Goal: Information Seeking & Learning: Learn about a topic

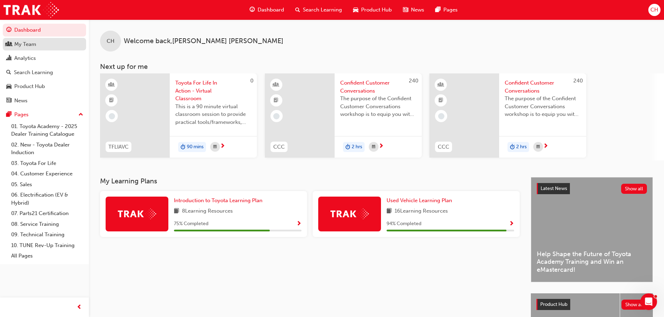
click at [42, 42] on div "My Team" at bounding box center [44, 44] width 76 height 9
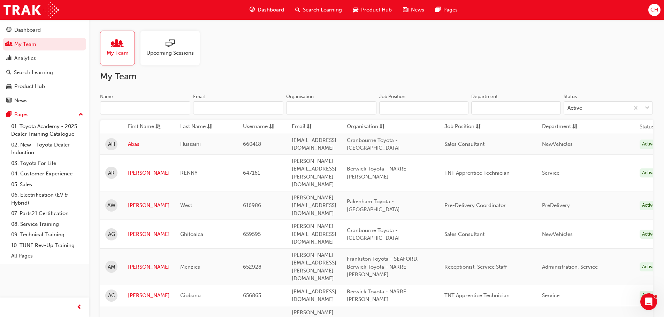
click at [385, 128] on span "sorting-icon" at bounding box center [381, 127] width 5 height 9
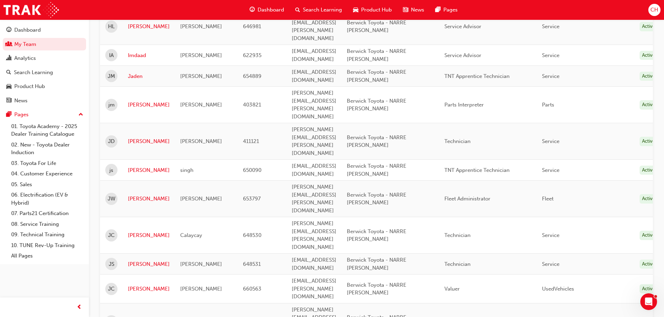
scroll to position [802, 0]
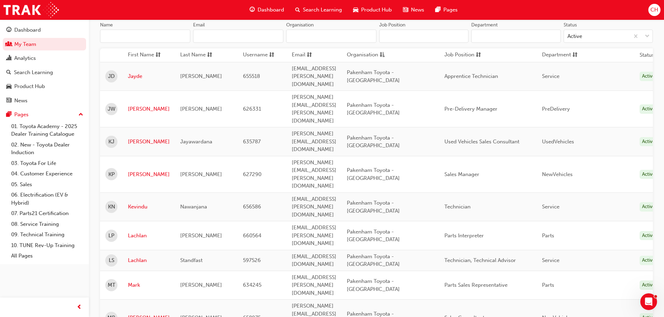
scroll to position [49, 0]
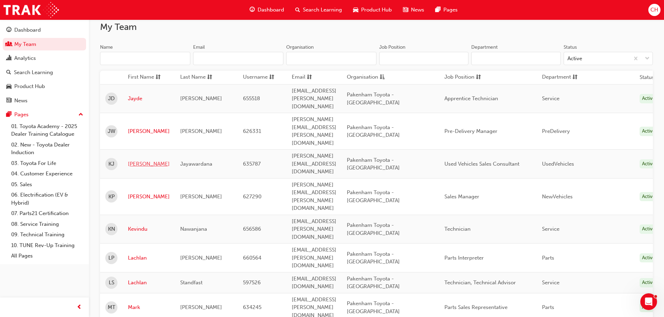
click at [128, 160] on link "[PERSON_NAME]" at bounding box center [149, 164] width 42 height 8
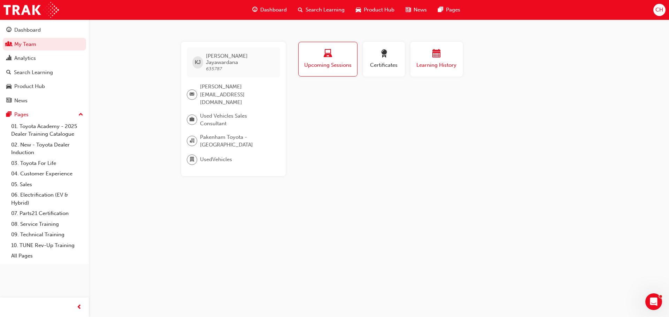
click at [443, 74] on button "Learning History" at bounding box center [436, 59] width 52 height 35
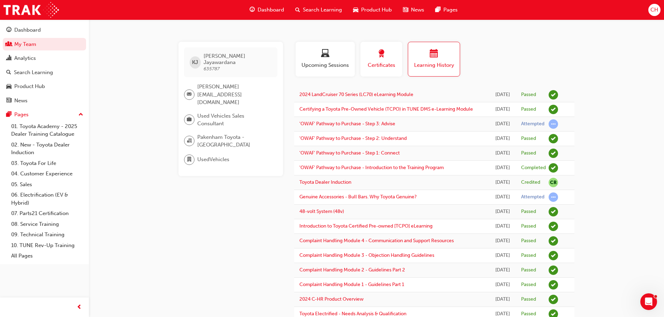
click at [385, 67] on span "Certificates" at bounding box center [380, 65] width 31 height 8
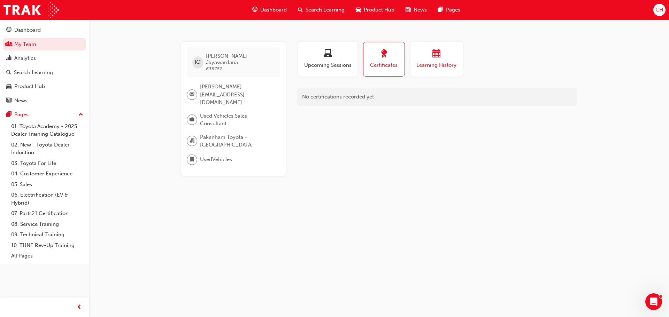
click at [444, 67] on span "Learning History" at bounding box center [437, 65] width 42 height 8
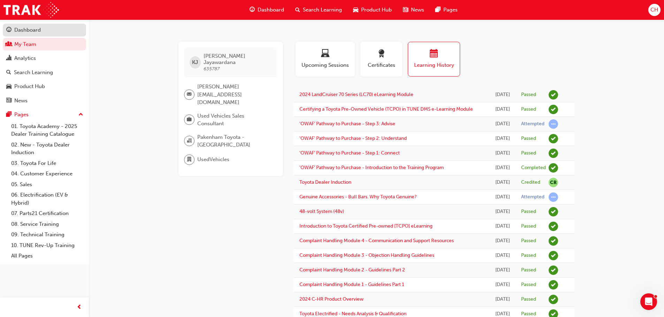
click at [38, 30] on div "Dashboard" at bounding box center [27, 30] width 26 height 8
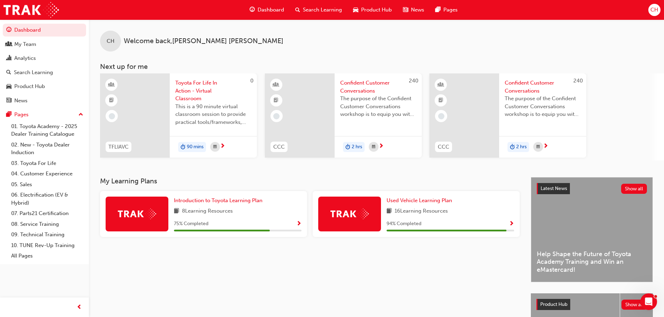
click at [654, 9] on span "CH" at bounding box center [654, 10] width 8 height 8
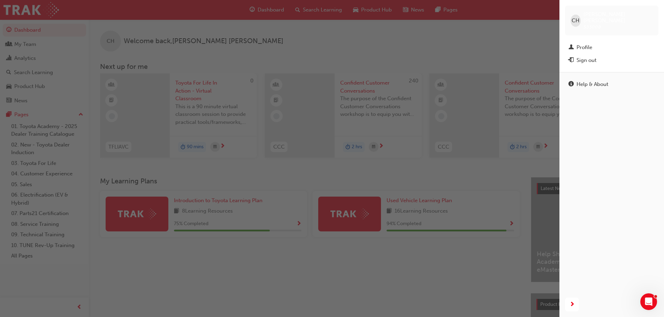
click at [462, 28] on div "button" at bounding box center [279, 158] width 559 height 317
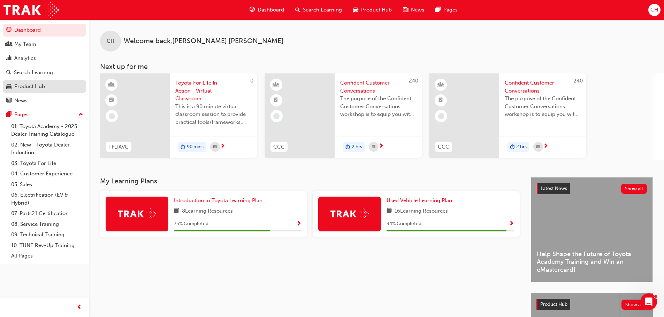
click at [54, 86] on div "Product Hub" at bounding box center [44, 86] width 76 height 9
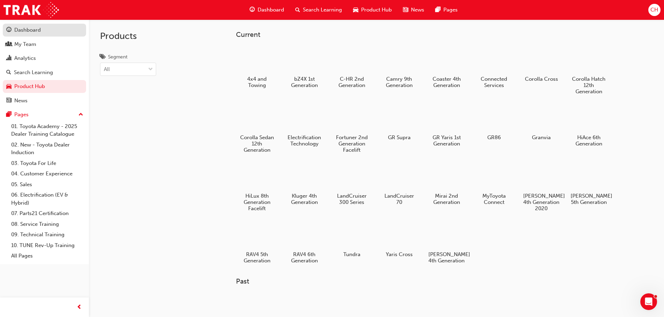
click at [38, 34] on div "Dashboard" at bounding box center [44, 30] width 76 height 9
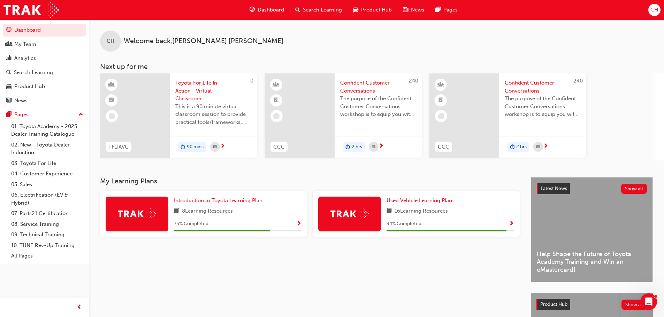
click at [387, 8] on span "Product Hub" at bounding box center [376, 10] width 31 height 8
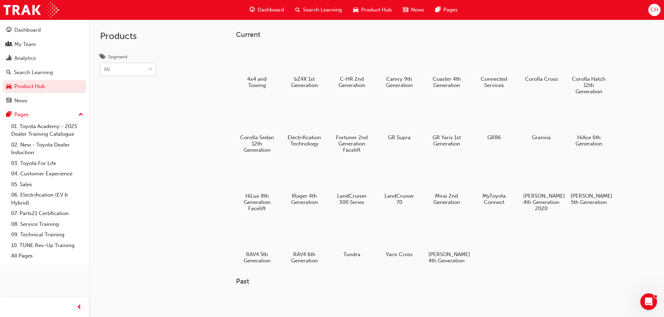
click at [131, 76] on div "All" at bounding box center [128, 69] width 56 height 13
click at [105, 72] on input "Segment All" at bounding box center [104, 69] width 1 height 6
click at [131, 76] on div "All" at bounding box center [128, 69] width 56 height 13
click at [105, 72] on input "Segment option [PERSON_NAME] focused, 1 of 7. 7 results available. Use Up and D…" at bounding box center [104, 69] width 1 height 6
click at [250, 59] on div at bounding box center [256, 60] width 39 height 28
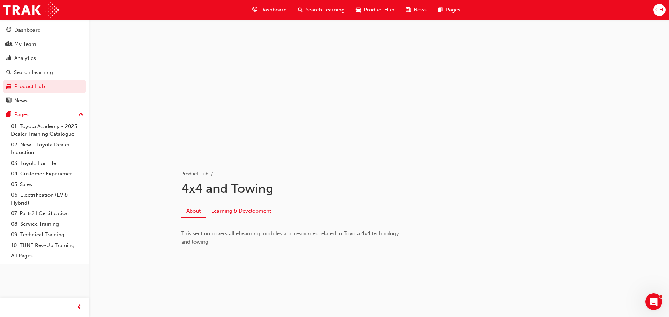
click at [229, 208] on link "Learning & Development" at bounding box center [241, 211] width 70 height 13
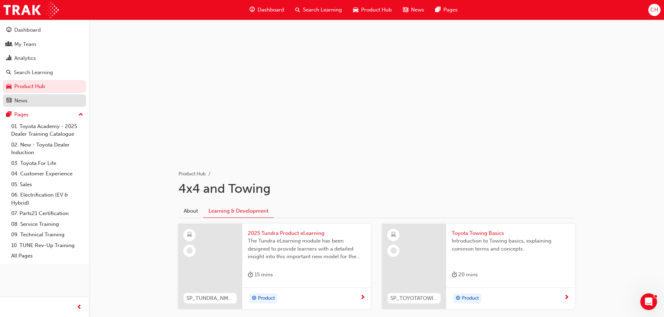
click at [34, 101] on div "News" at bounding box center [44, 101] width 76 height 9
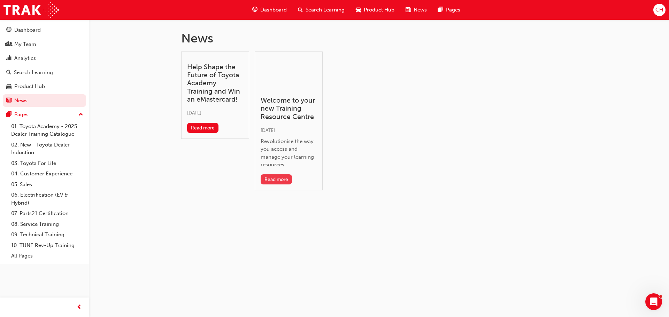
click at [272, 176] on button "Read more" at bounding box center [277, 180] width 32 height 10
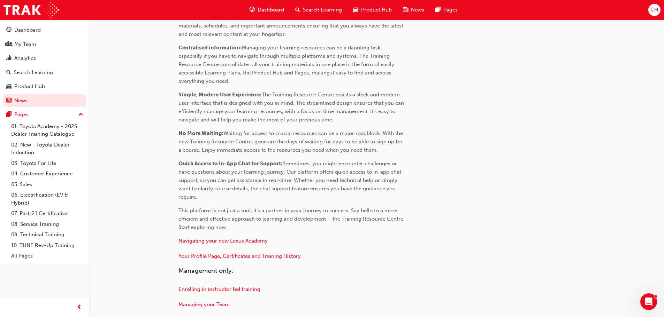
scroll to position [290, 0]
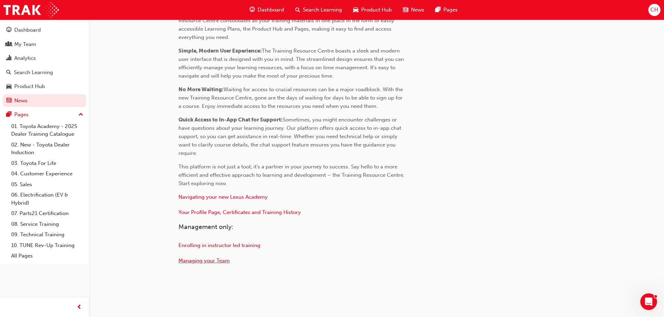
click at [205, 262] on span "Managing your Team" at bounding box center [203, 261] width 51 height 6
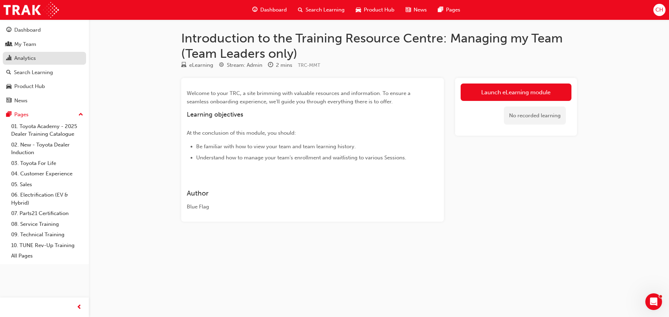
click at [31, 56] on div "Analytics" at bounding box center [25, 58] width 22 height 8
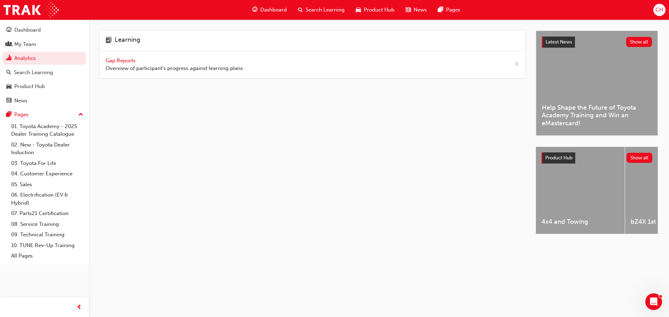
click at [514, 65] on div "Gap Reports Overview of participant's progress against learning plans." at bounding box center [312, 64] width 425 height 27
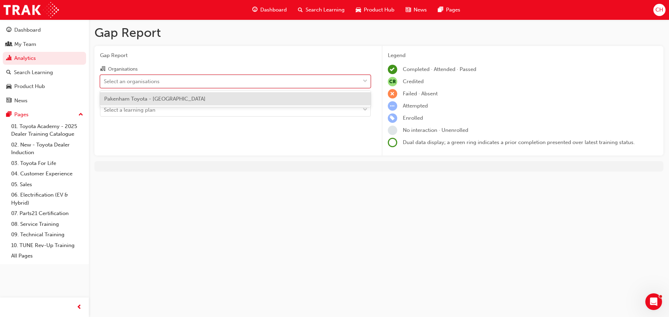
click at [346, 77] on div "Select an organisations" at bounding box center [230, 81] width 260 height 12
click at [105, 78] on input "Organisations option Pakenham Toyota - PAKENHAM focused, 1 of 1. 1 result avail…" at bounding box center [104, 81] width 1 height 6
click at [334, 98] on div "Pakenham Toyota - [GEOGRAPHIC_DATA]" at bounding box center [235, 99] width 271 height 14
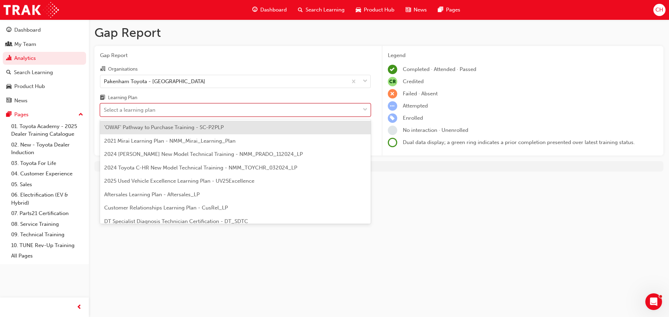
click at [334, 111] on div "Select a learning plan" at bounding box center [230, 110] width 260 height 12
click at [105, 111] on input "Learning Plan option 'OWAF' Pathway to Purchase Training - SC-P2PLP focused, 1 …" at bounding box center [104, 110] width 1 height 6
click at [334, 111] on div "Select a learning plan" at bounding box center [230, 110] width 260 height 12
click at [105, 111] on input "Learning Plan option 'OWAF' Pathway to Purchase Training - SC-P2PLP focused, 1 …" at bounding box center [104, 110] width 1 height 6
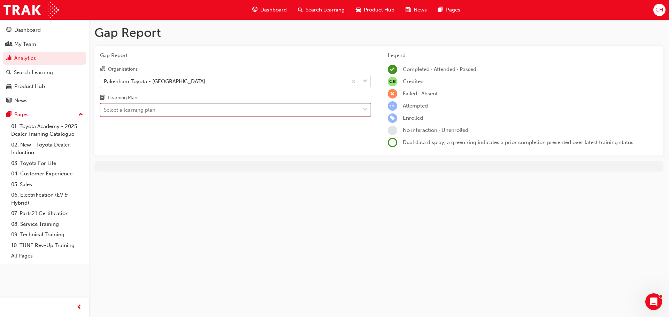
click at [363, 106] on span "down-icon" at bounding box center [365, 110] width 5 height 9
click at [105, 107] on input "Learning Plan 0 results available. Select is focused ,type to refine list, pres…" at bounding box center [104, 110] width 1 height 6
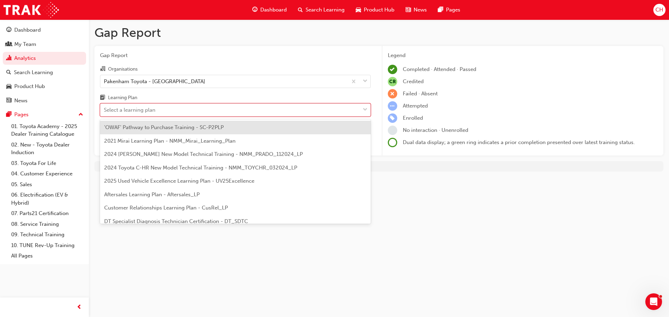
click at [324, 129] on div "'OWAF' Pathway to Purchase Training - SC-P2PLP" at bounding box center [235, 128] width 271 height 14
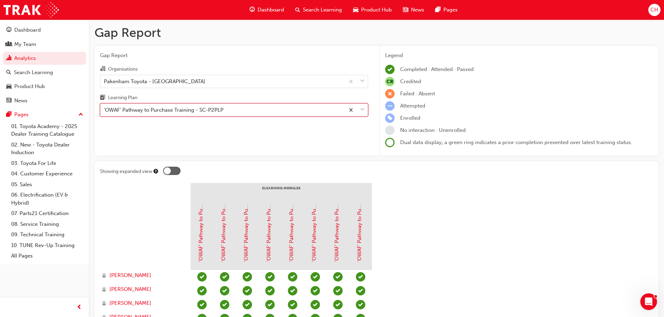
click at [219, 110] on div "'OWAF' Pathway to Purchase Training - SC-P2PLP" at bounding box center [163, 110] width 119 height 8
click at [105, 110] on input "Learning Plan option 'OWAF' Pathway to Purchase Training - SC-P2PLP, selected. …" at bounding box center [104, 110] width 1 height 6
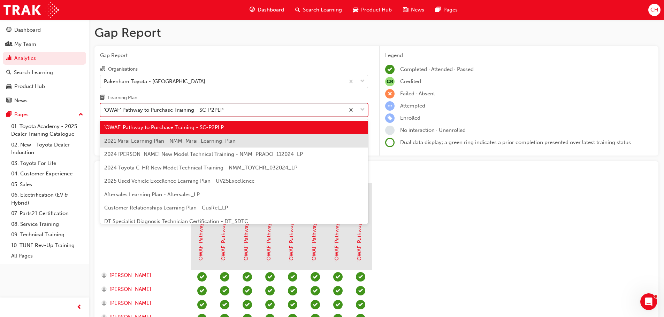
click at [205, 136] on div "2021 Mirai Learning Plan - NMM_Mirai_Learning_Plan" at bounding box center [234, 141] width 268 height 14
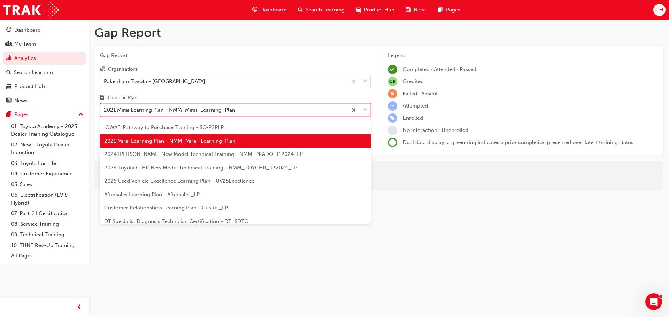
click at [313, 115] on div "2021 Mirai Learning Plan - NMM_Mirai_Learning_Plan" at bounding box center [223, 110] width 247 height 12
click at [105, 113] on input "Learning Plan option 2021 Mirai Learning Plan - NMM_Mirai_Learning_Plan, select…" at bounding box center [104, 110] width 1 height 6
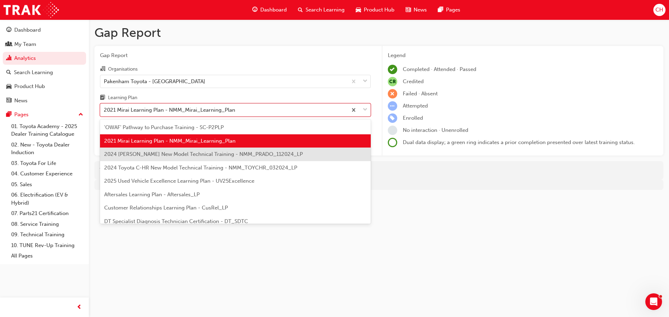
click at [286, 151] on div "2024 Prado New Model Technical Training - NMM_PRADO_112024_LP" at bounding box center [235, 155] width 271 height 14
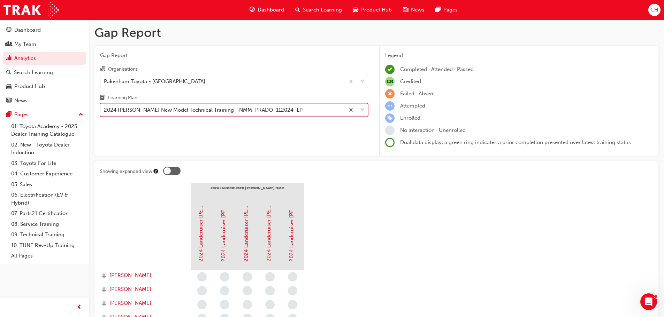
click at [287, 111] on div "2024 Prado New Model Technical Training - NMM_PRADO_112024_LP" at bounding box center [222, 110] width 244 height 12
click at [105, 111] on input "Learning Plan option 2024 Prado New Model Technical Training - NMM_PRADO_112024…" at bounding box center [104, 110] width 1 height 6
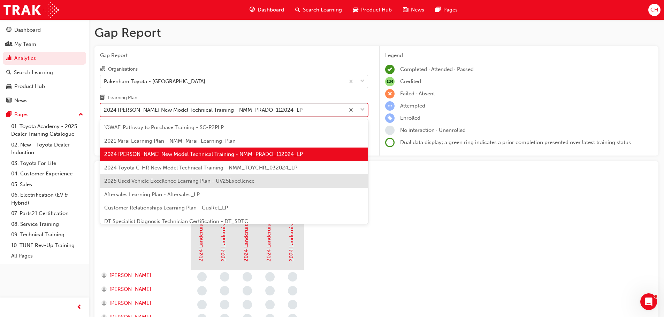
click at [220, 180] on span "2025 Used Vehicle Excellence Learning Plan - UV25Excellence" at bounding box center [179, 181] width 150 height 6
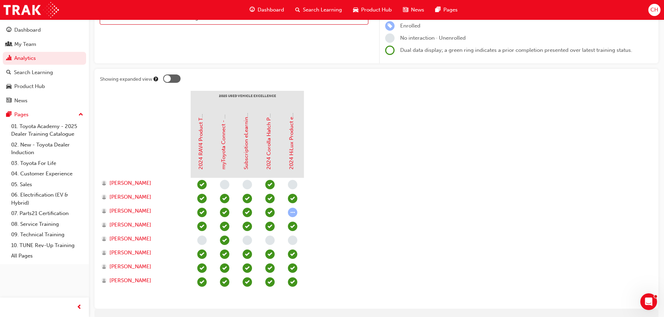
scroll to position [105, 0]
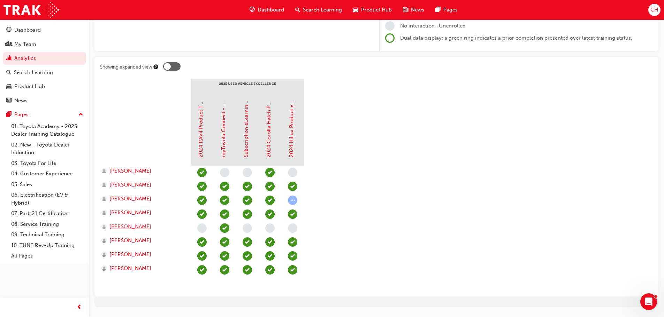
click at [142, 228] on span "Karl Jayawardana" at bounding box center [130, 227] width 42 height 8
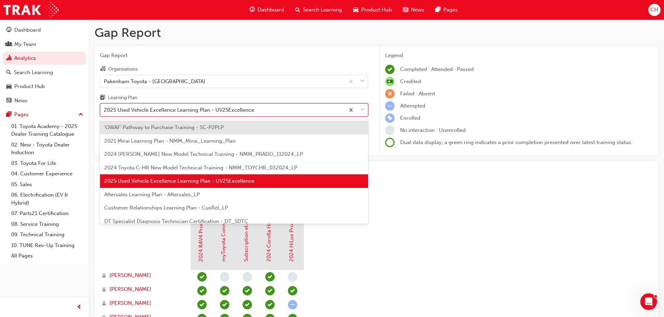
click at [207, 110] on div "2025 Used Vehicle Excellence Learning Plan - UV25Excellence" at bounding box center [179, 110] width 150 height 8
click at [105, 110] on input "Learning Plan option 'OWAF' Pathway to Purchase Training - SC-P2PLP focused, 1 …" at bounding box center [104, 110] width 1 height 6
click at [185, 194] on span "Aftersales Learning Plan - Aftersales_LP" at bounding box center [151, 195] width 95 height 6
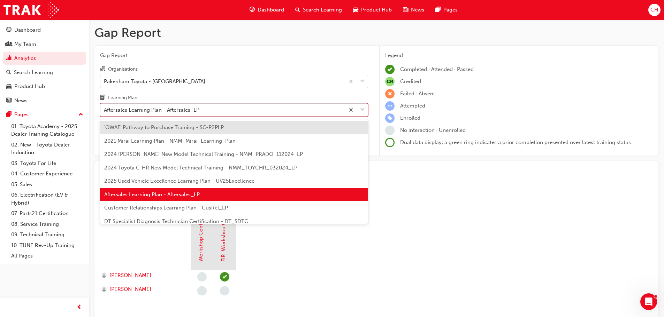
click at [207, 109] on div "Aftersales Learning Plan - Aftersales_LP" at bounding box center [222, 110] width 244 height 12
click at [105, 109] on input "Learning Plan option Aftersales Learning Plan - Aftersales_LP, selected. option…" at bounding box center [104, 110] width 1 height 6
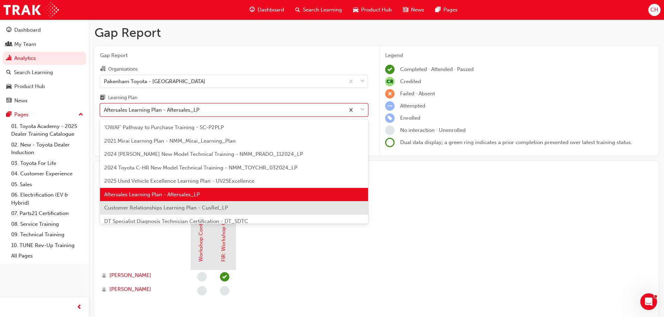
click at [183, 207] on span "Customer Relationships Learning Plan - CusRel_LP" at bounding box center [166, 208] width 124 height 6
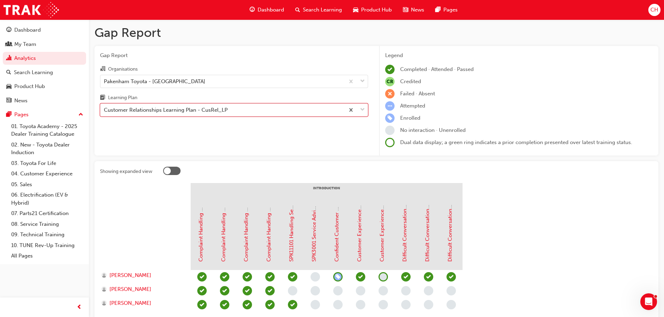
scroll to position [35, 0]
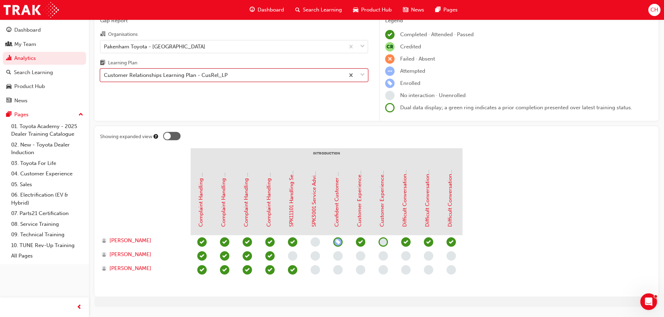
click at [207, 69] on div "Customer Relationships Learning Plan - CusRel_LP" at bounding box center [222, 75] width 244 height 12
click at [105, 72] on input "Learning Plan option Customer Relationships Learning Plan - CusRel_LP, selected…" at bounding box center [104, 75] width 1 height 6
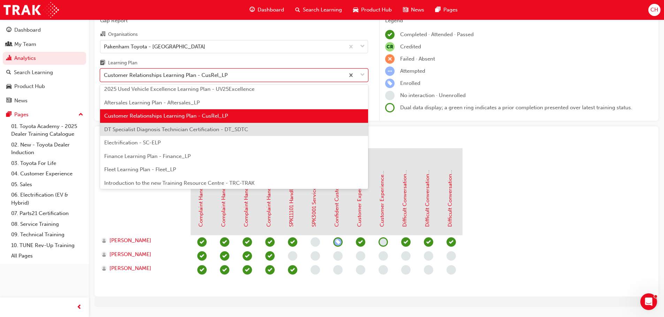
scroll to position [70, 0]
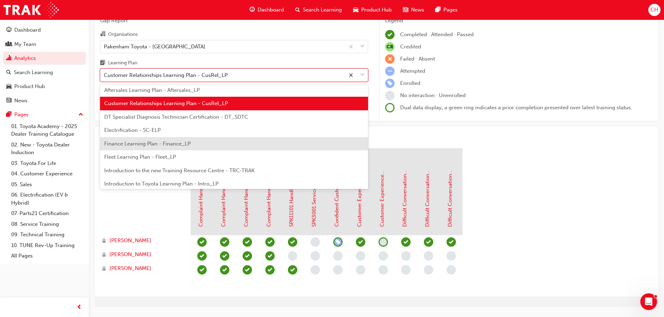
click at [179, 144] on span "Finance Learning Plan - Finance_LP" at bounding box center [147, 144] width 86 height 6
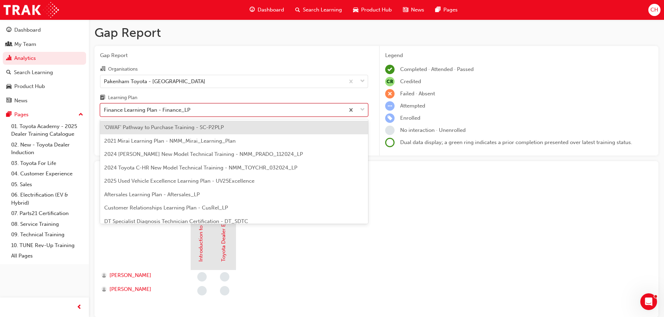
click at [196, 109] on div "Finance Learning Plan - Finance_LP" at bounding box center [222, 110] width 244 height 12
click at [105, 109] on input "Learning Plan option Finance Learning Plan - Finance_LP, selected. option 'OWAF…" at bounding box center [104, 110] width 1 height 6
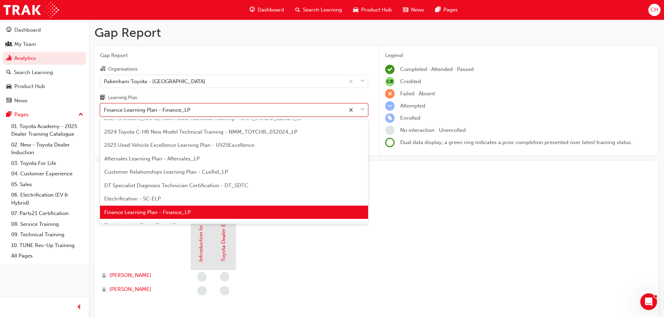
scroll to position [71, 0]
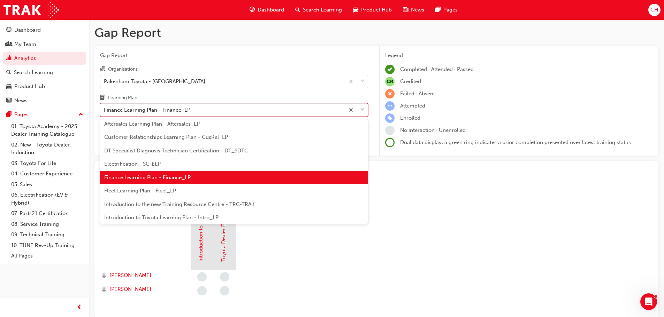
click at [167, 191] on span "Fleet Learning Plan - Fleet_LP" at bounding box center [140, 191] width 72 height 6
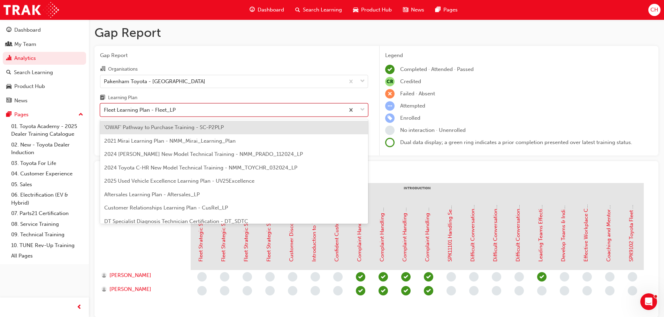
click at [195, 115] on div "Fleet Learning Plan - Fleet_LP" at bounding box center [222, 110] width 244 height 12
click at [105, 113] on input "Learning Plan option Fleet Learning Plan - Fleet_LP, selected. option 'OWAF' Pa…" at bounding box center [104, 110] width 1 height 6
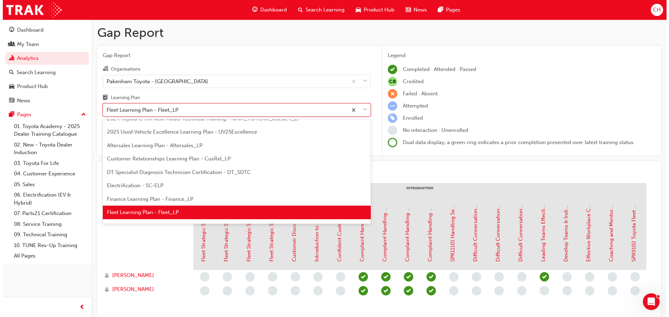
scroll to position [84, 0]
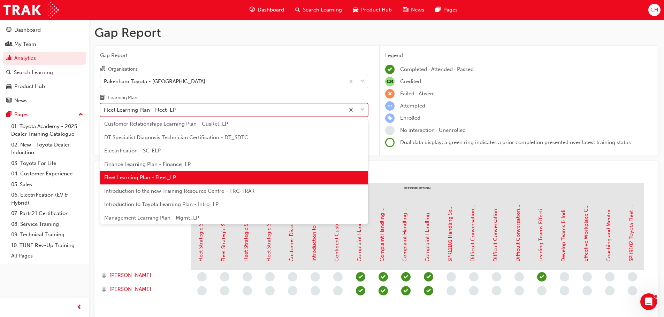
click at [163, 190] on span "Introduction to the new Training Resource Centre - TRC-TRAK" at bounding box center [179, 191] width 150 height 6
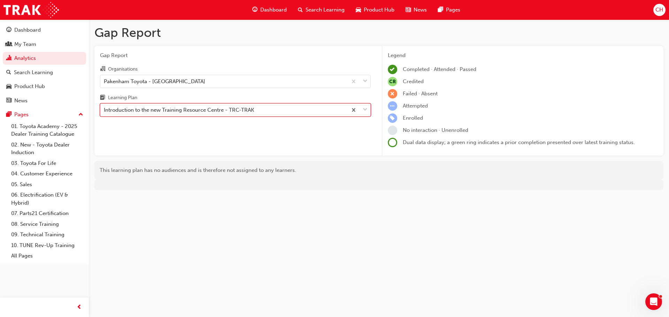
click at [218, 113] on div "Introduction to the new Training Resource Centre - TRC-TRAK" at bounding box center [179, 110] width 150 height 8
click at [105, 113] on input "Learning Plan option Introduction to the new Training Resource Centre - TRC-TRA…" at bounding box center [104, 110] width 1 height 6
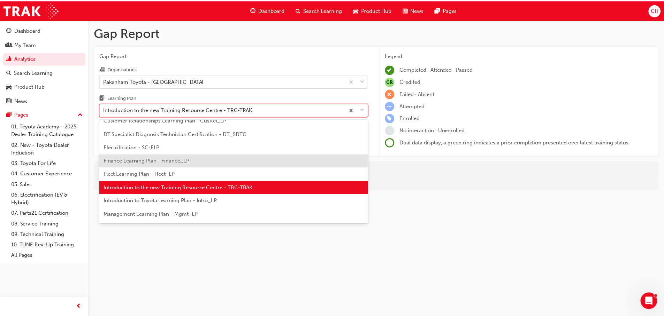
scroll to position [98, 0]
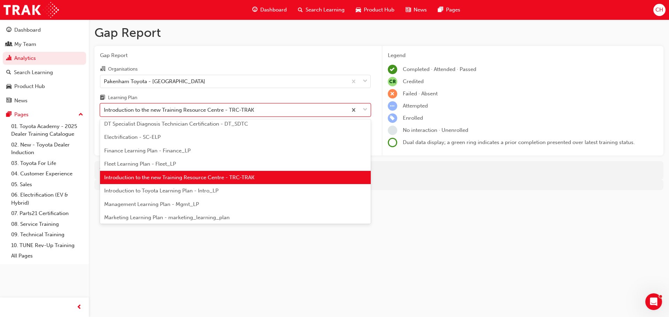
click at [179, 207] on span "Management Learning Plan - Mgmt_LP" at bounding box center [151, 204] width 95 height 6
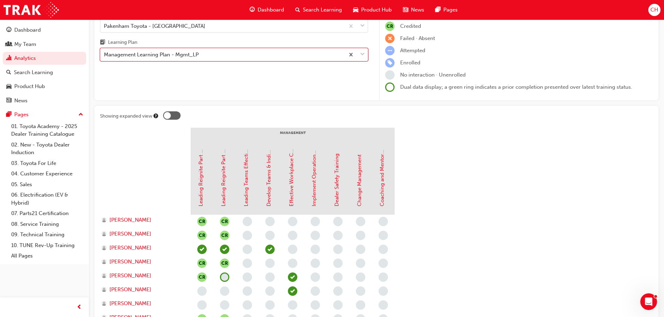
scroll to position [53, 0]
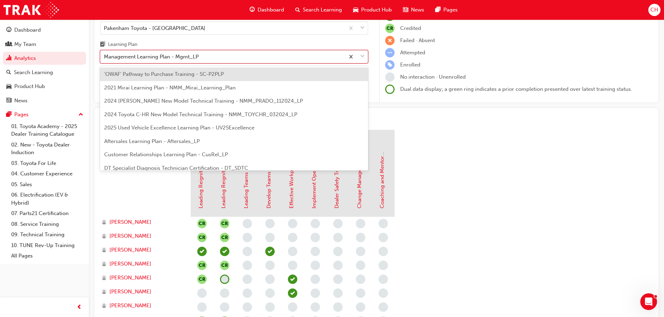
click at [210, 57] on div "Management Learning Plan - Mgmt_LP" at bounding box center [222, 57] width 244 height 12
click at [105, 57] on input "Learning Plan option Management Learning Plan - Mgmt_LP, selected. option 'OWAF…" at bounding box center [104, 57] width 1 height 6
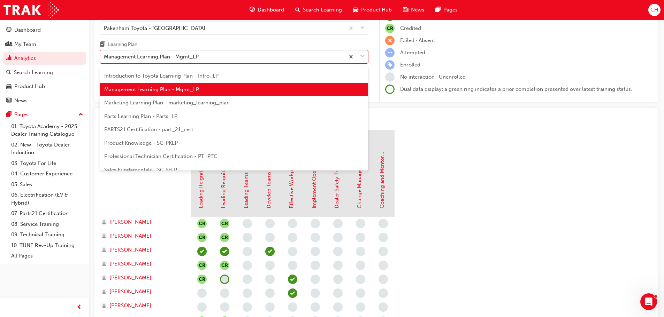
scroll to position [194, 0]
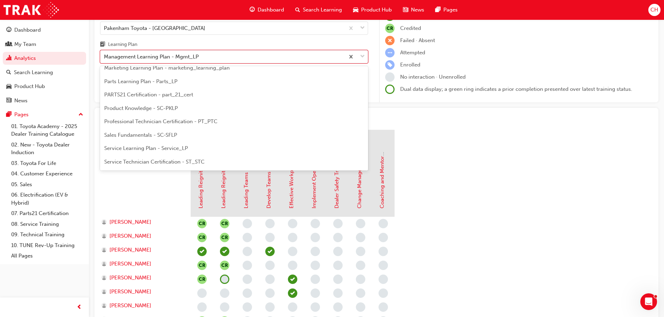
click at [506, 149] on section "Management Leading Reignite Part 1 - Virtual Classroom Leading Reignite Part 2 …" at bounding box center [376, 306] width 553 height 352
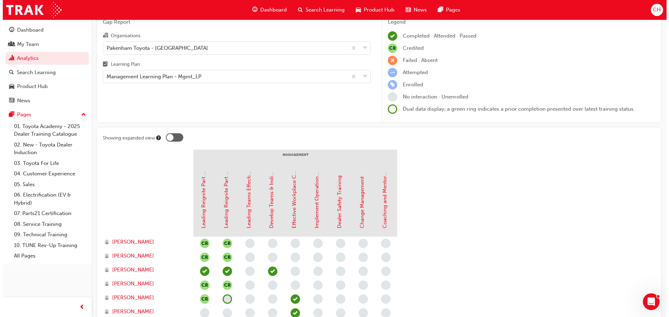
scroll to position [0, 0]
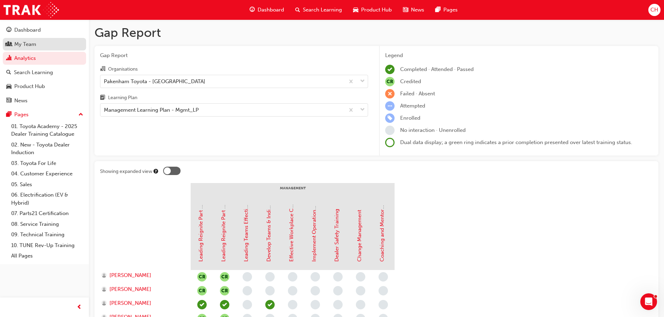
click at [35, 40] on div "My Team" at bounding box center [44, 44] width 76 height 9
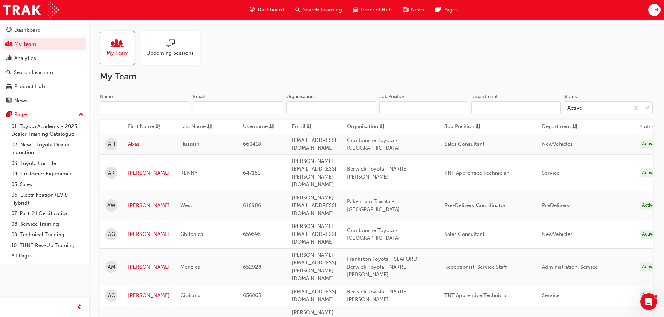
click at [256, 12] on div "Dashboard" at bounding box center [267, 10] width 46 height 14
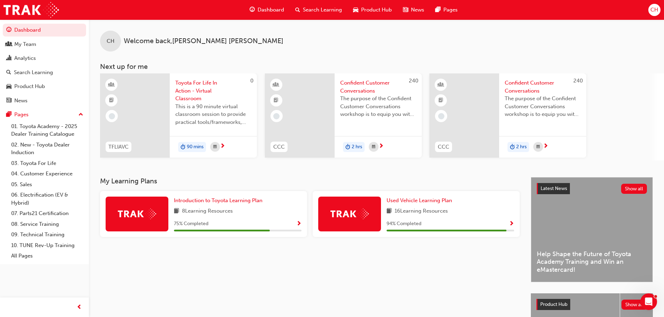
click at [562, 228] on div "Latest News Show all Help Shape the Future of Toyota Academy Training and Win a…" at bounding box center [591, 230] width 121 height 105
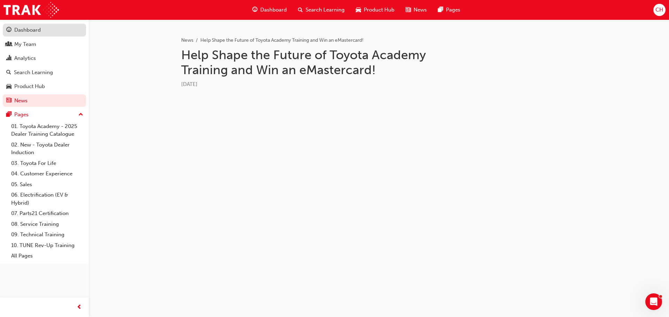
click at [34, 30] on div "Dashboard" at bounding box center [27, 30] width 26 height 8
